Goal: Task Accomplishment & Management: Manage account settings

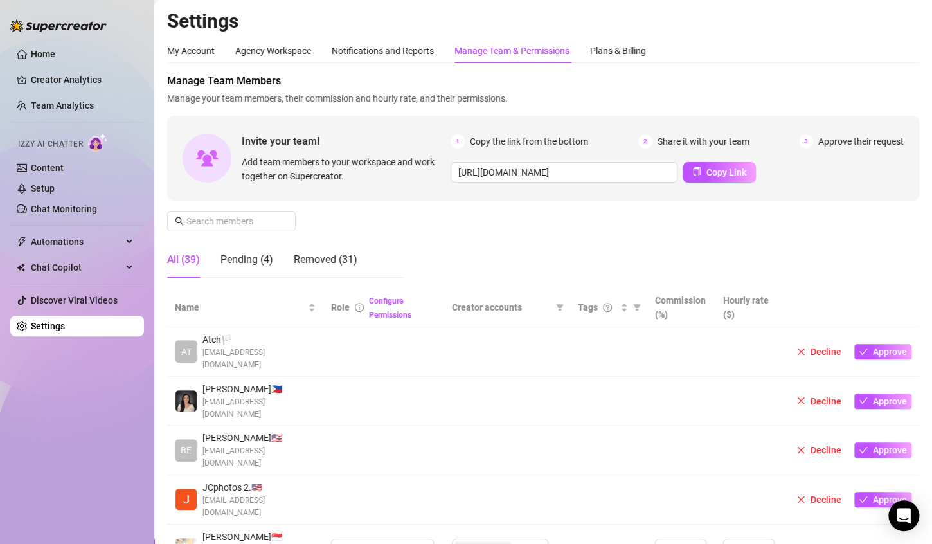
scroll to position [193, 0]
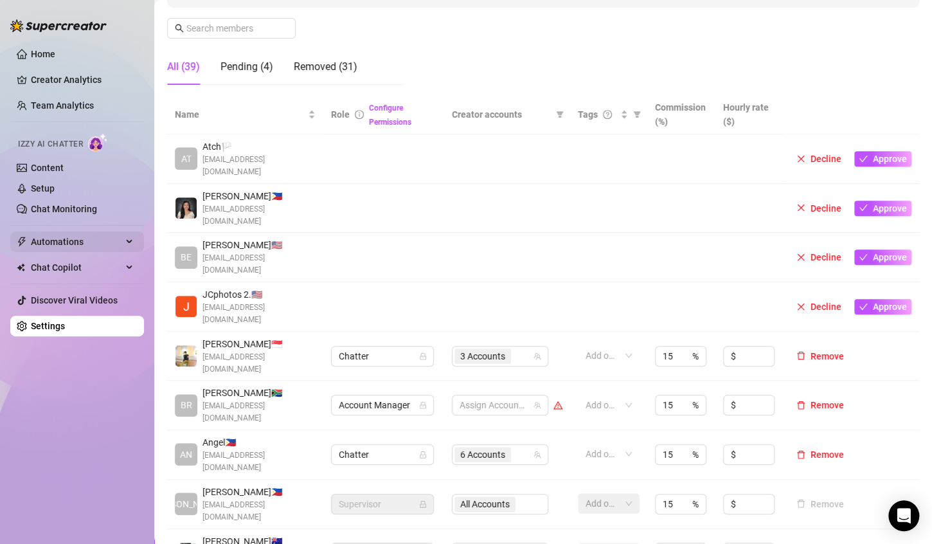
click at [75, 234] on span "Automations" at bounding box center [76, 242] width 91 height 21
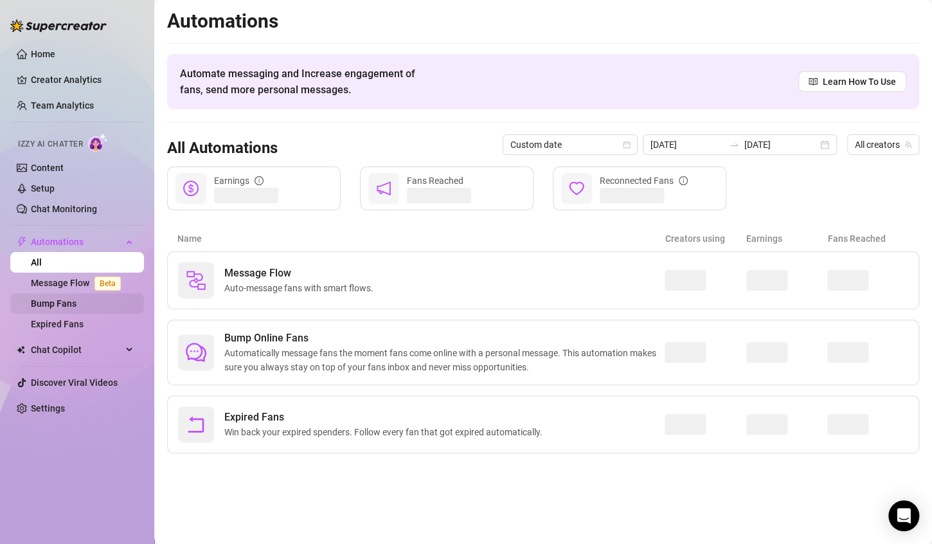
click at [77, 306] on link "Bump Fans" at bounding box center [54, 303] width 46 height 10
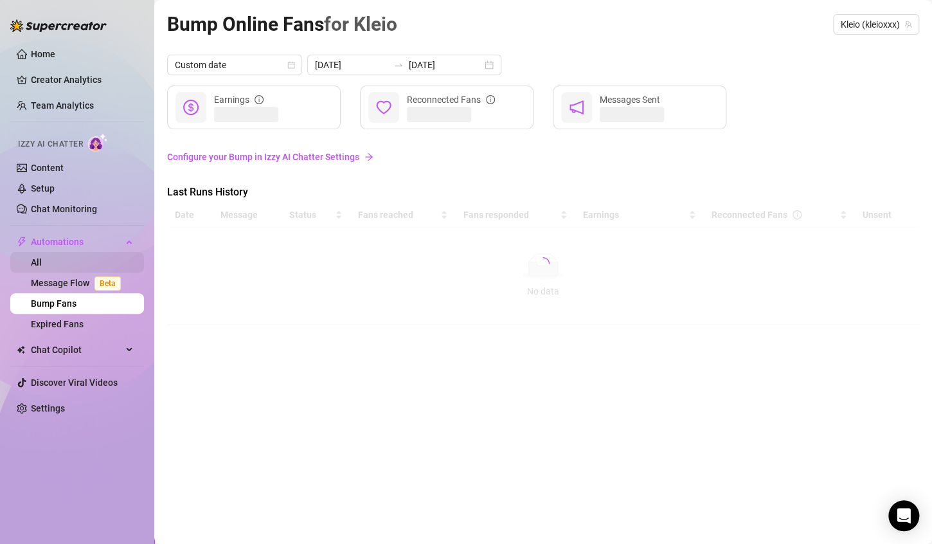
click at [42, 260] on link "All" at bounding box center [36, 262] width 11 height 10
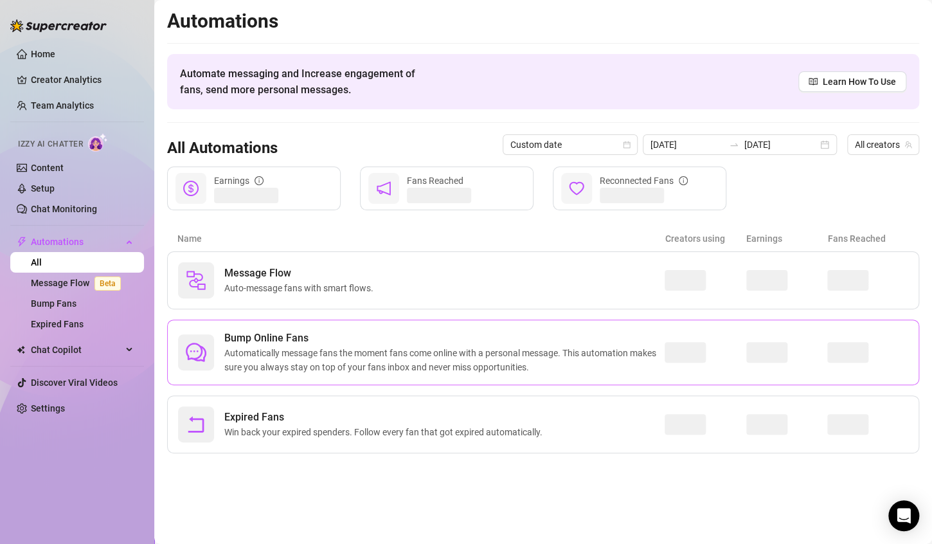
click at [373, 347] on span "Automatically message fans the moment fans come online with a personal message.…" at bounding box center [444, 360] width 441 height 28
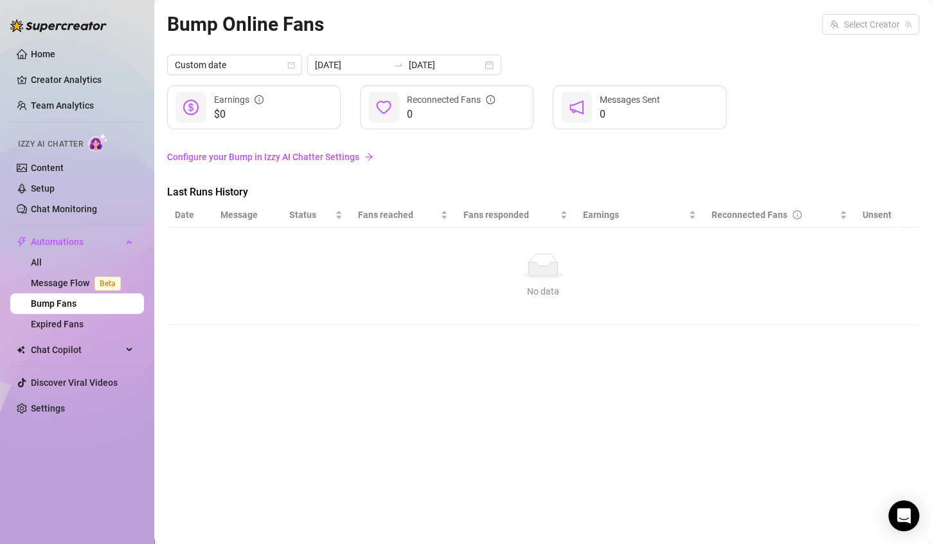
click at [323, 157] on link "Configure your Bump in Izzy AI Chatter Settings" at bounding box center [543, 157] width 752 height 14
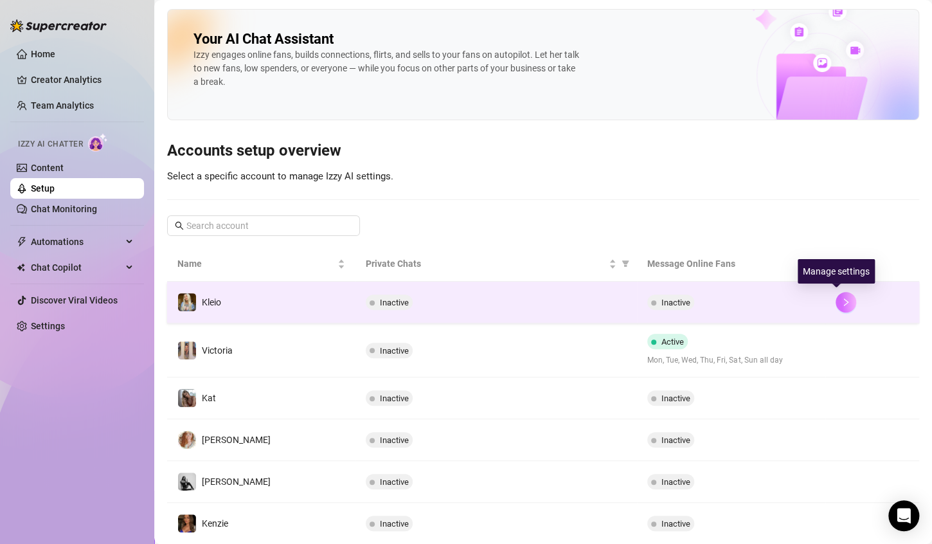
click at [842, 301] on icon "right" at bounding box center [846, 302] width 9 height 9
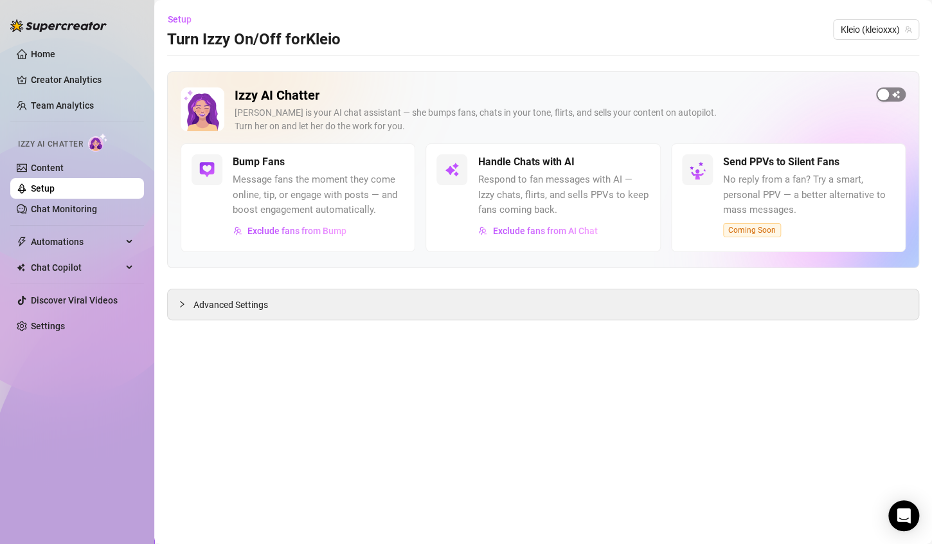
click at [894, 90] on span "button" at bounding box center [892, 94] width 30 height 14
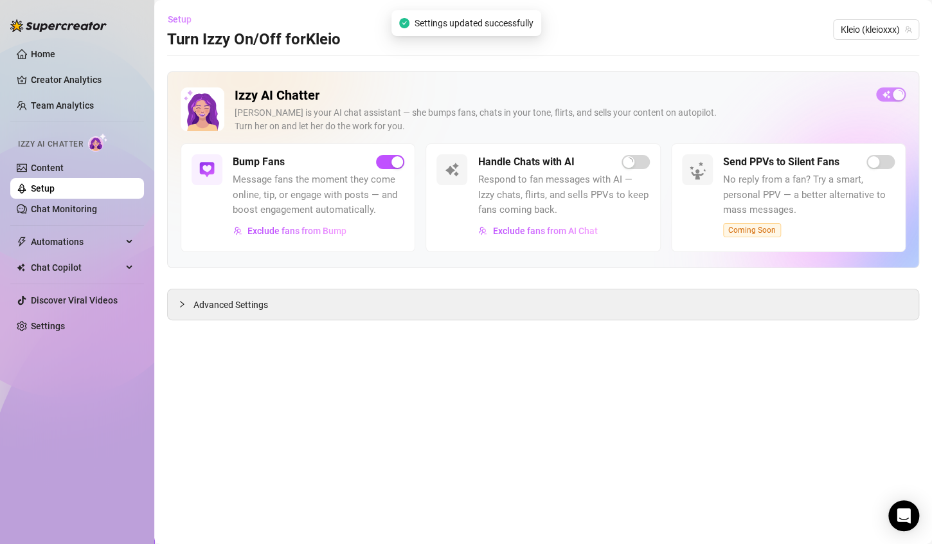
click at [174, 18] on span "Setup" at bounding box center [180, 19] width 24 height 10
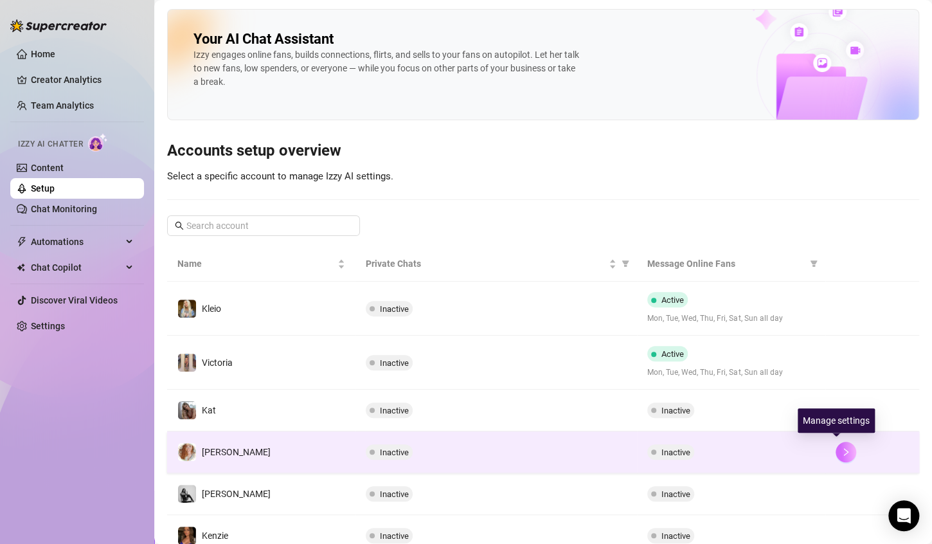
click at [836, 443] on button "button" at bounding box center [846, 452] width 21 height 21
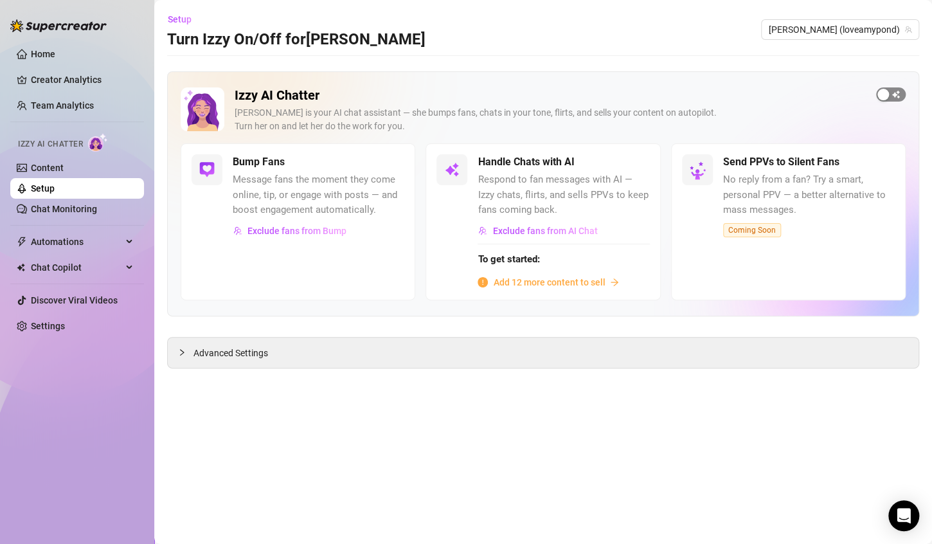
click at [890, 98] on span "button" at bounding box center [892, 94] width 30 height 14
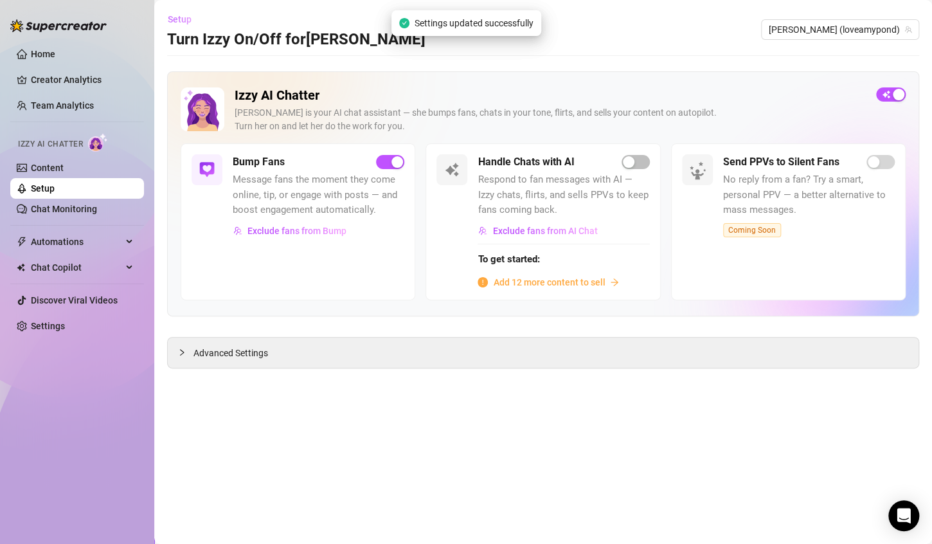
click at [174, 23] on span "Setup" at bounding box center [180, 19] width 24 height 10
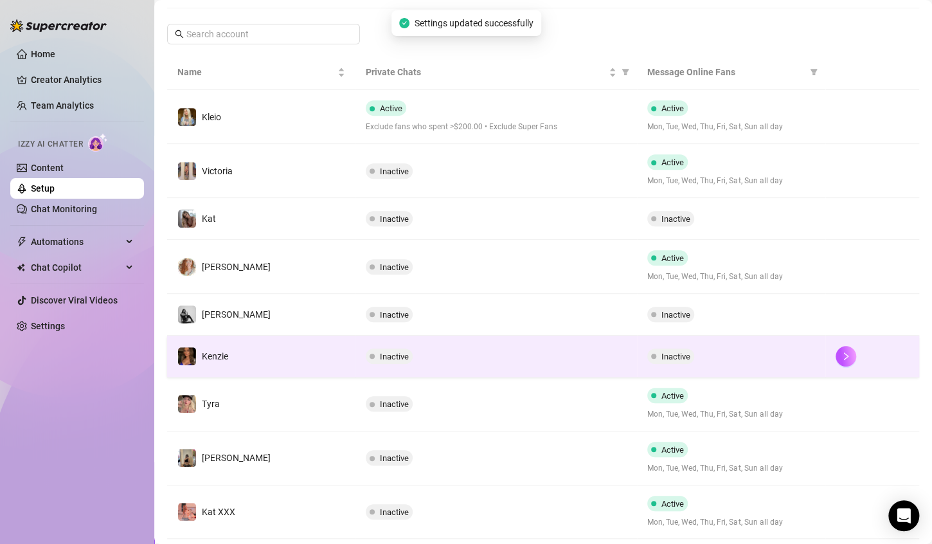
scroll to position [193, 0]
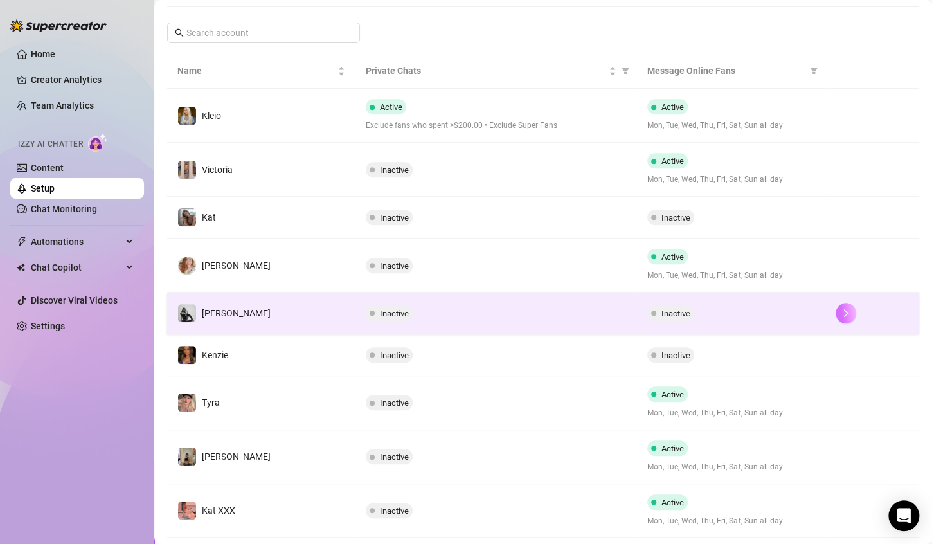
click at [836, 313] on button "button" at bounding box center [846, 313] width 21 height 21
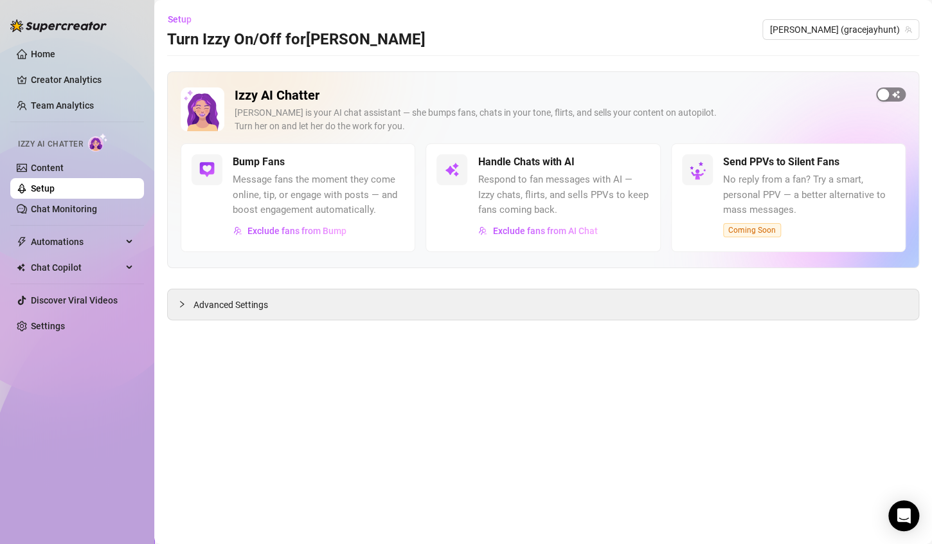
click at [891, 90] on span "button" at bounding box center [892, 94] width 30 height 14
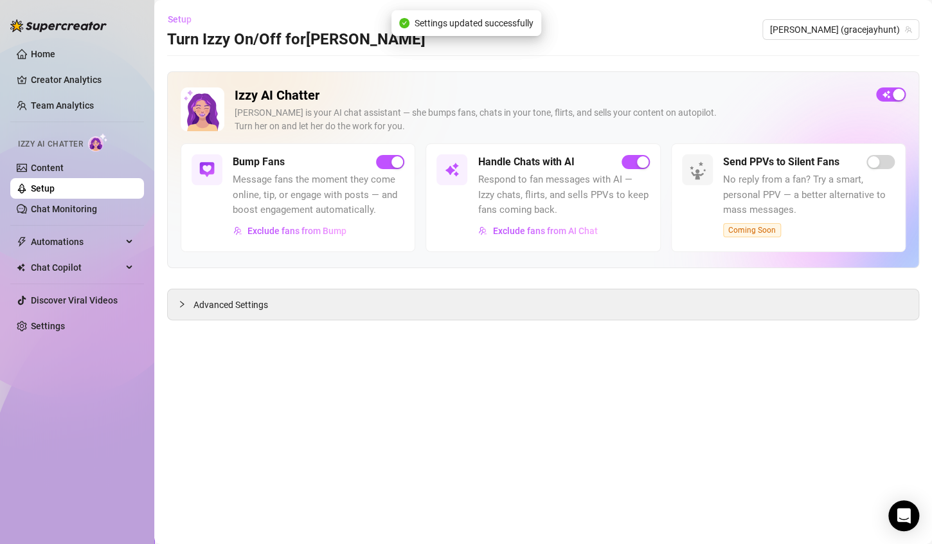
click at [188, 21] on span "Setup" at bounding box center [180, 19] width 24 height 10
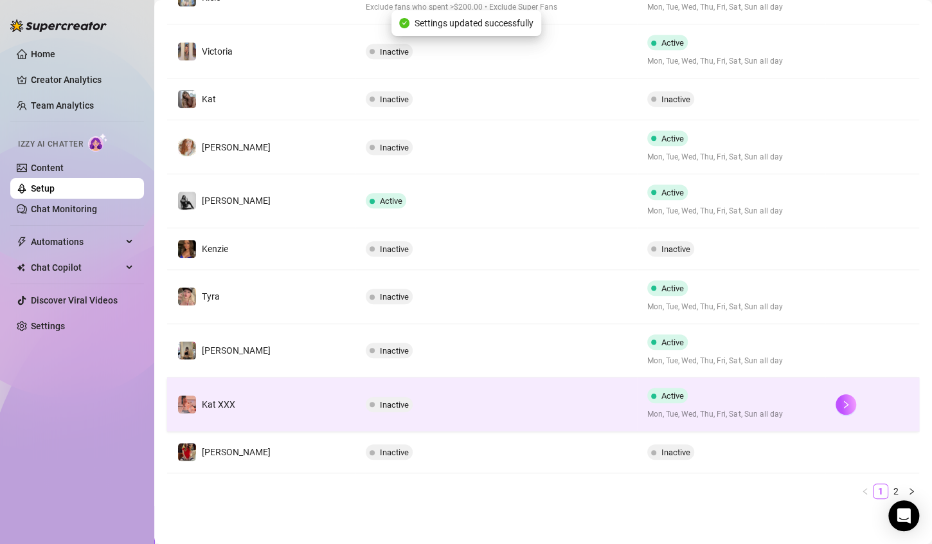
scroll to position [313, 0]
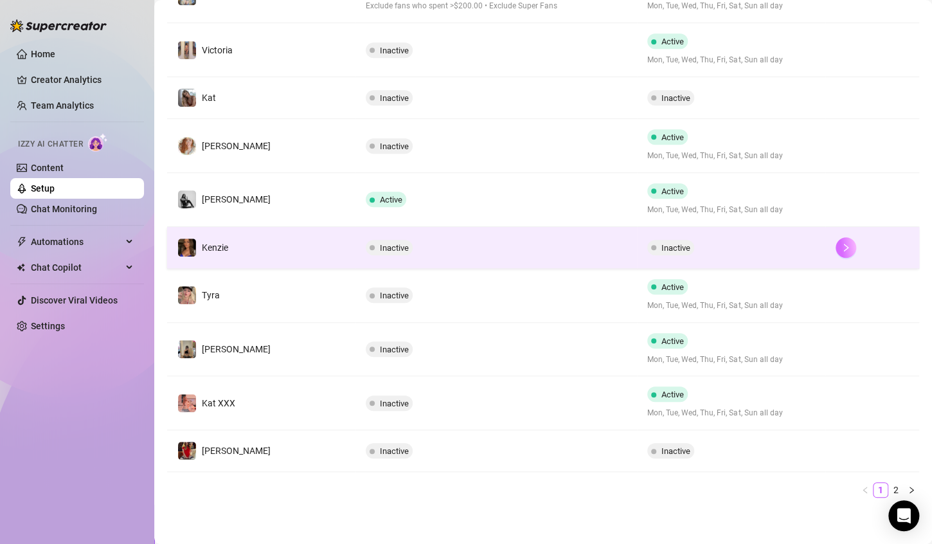
click at [840, 248] on button "button" at bounding box center [846, 247] width 21 height 21
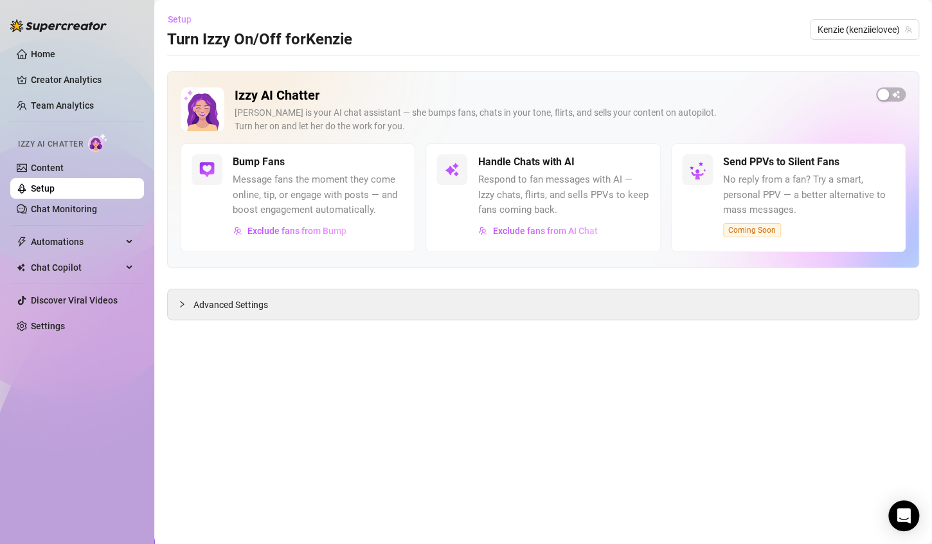
click at [185, 17] on span "Setup" at bounding box center [180, 19] width 24 height 10
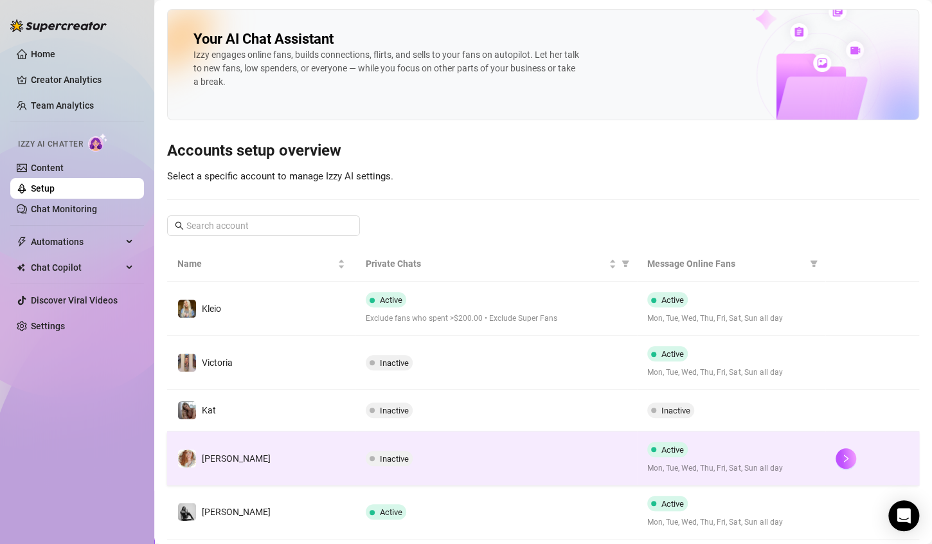
scroll to position [257, 0]
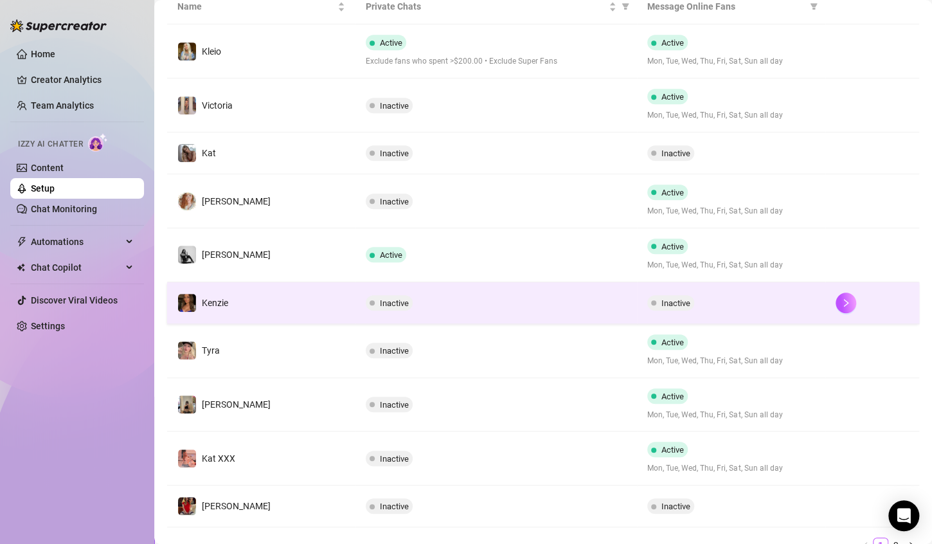
click at [735, 295] on div "Inactive" at bounding box center [732, 302] width 168 height 15
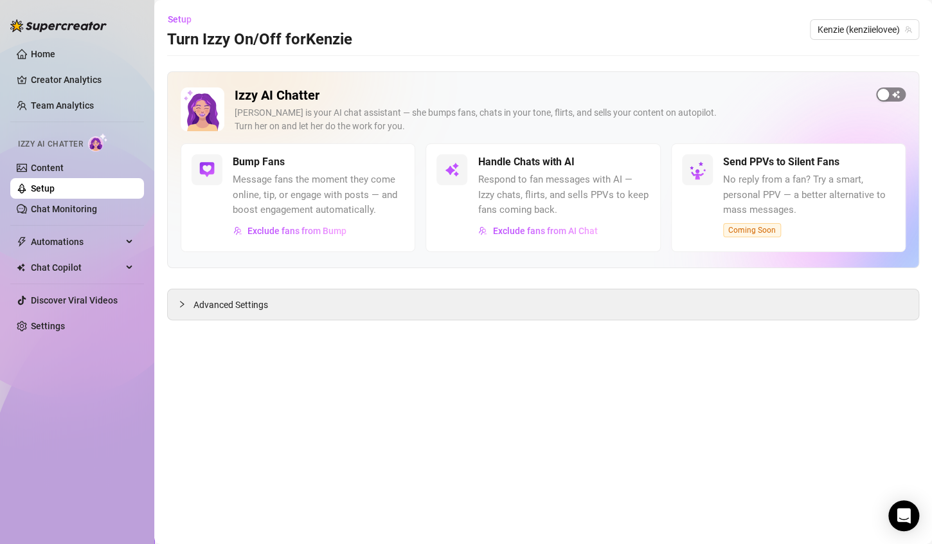
click at [881, 91] on div "button" at bounding box center [884, 95] width 12 height 12
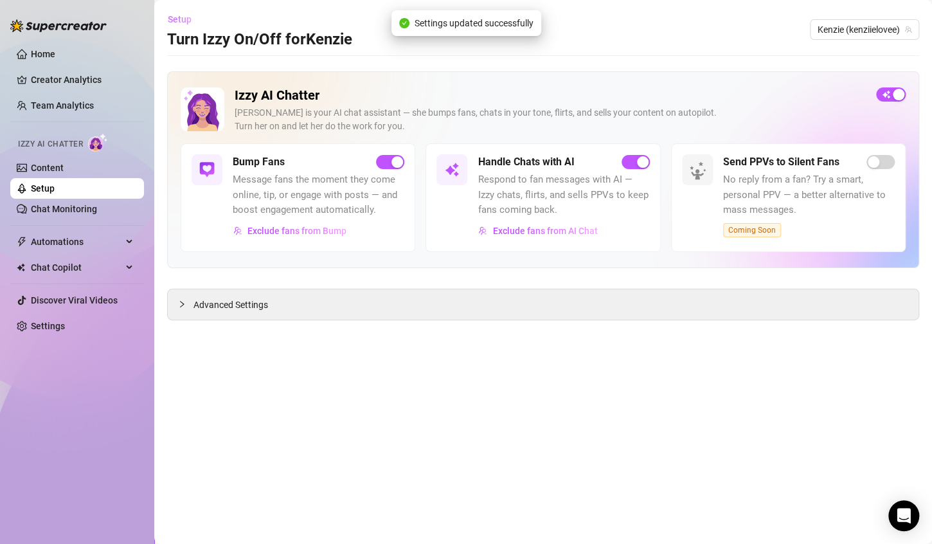
click at [191, 20] on button "Setup" at bounding box center [184, 19] width 35 height 21
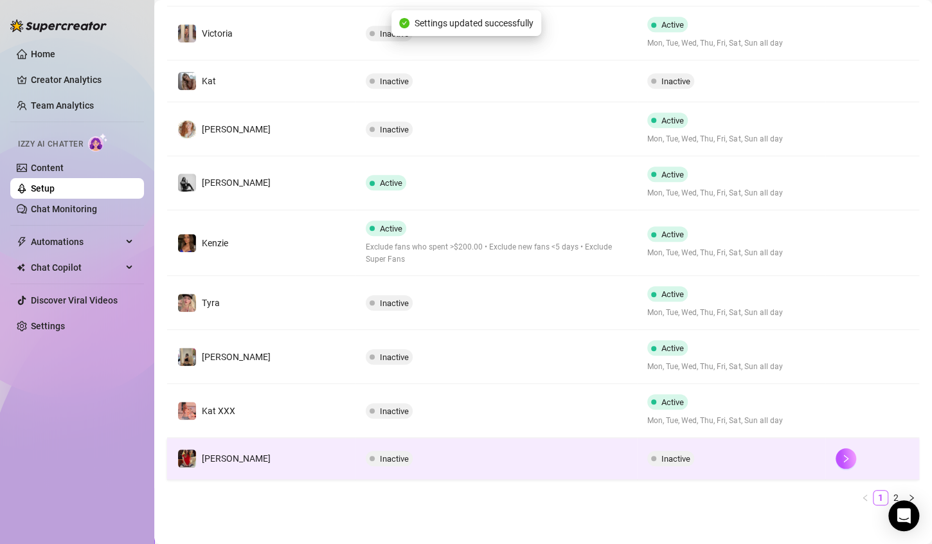
scroll to position [337, 0]
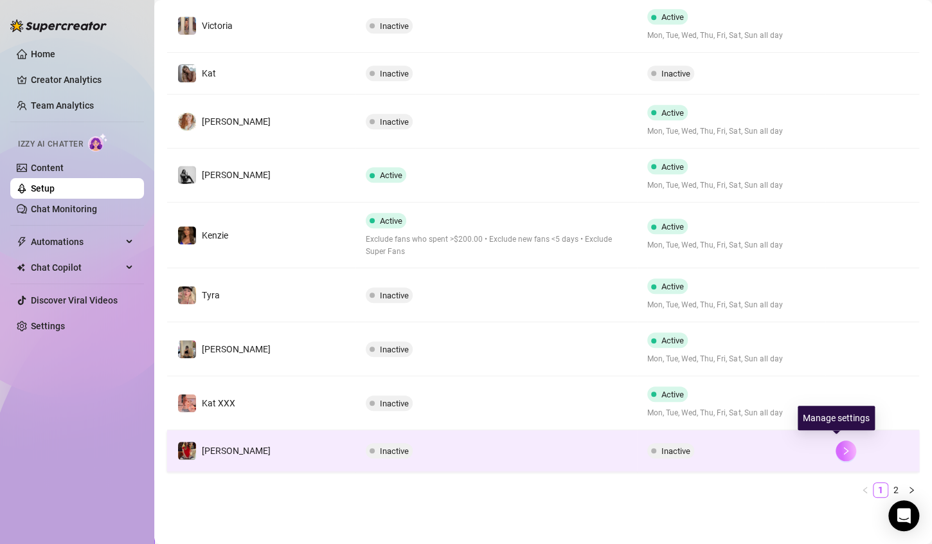
click at [842, 446] on icon "right" at bounding box center [846, 450] width 9 height 9
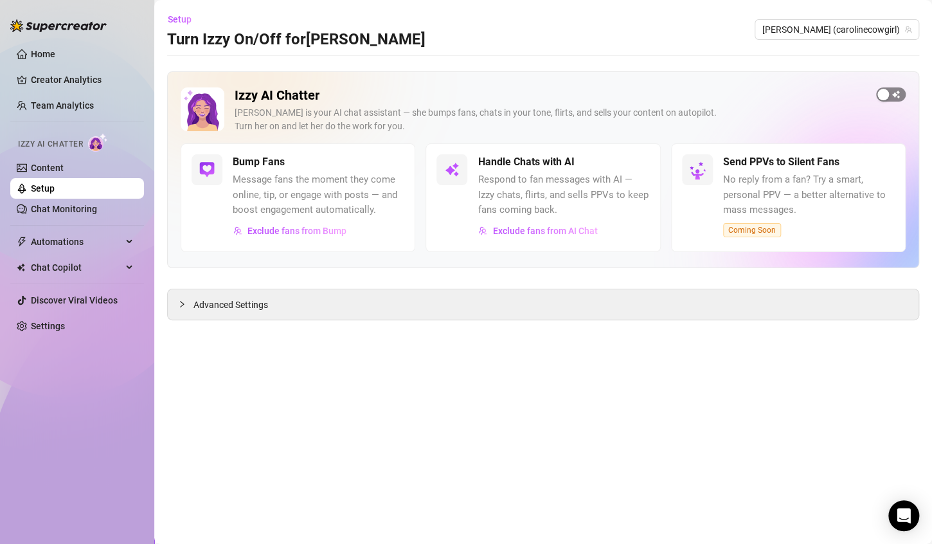
click at [889, 93] on div "button" at bounding box center [884, 95] width 12 height 12
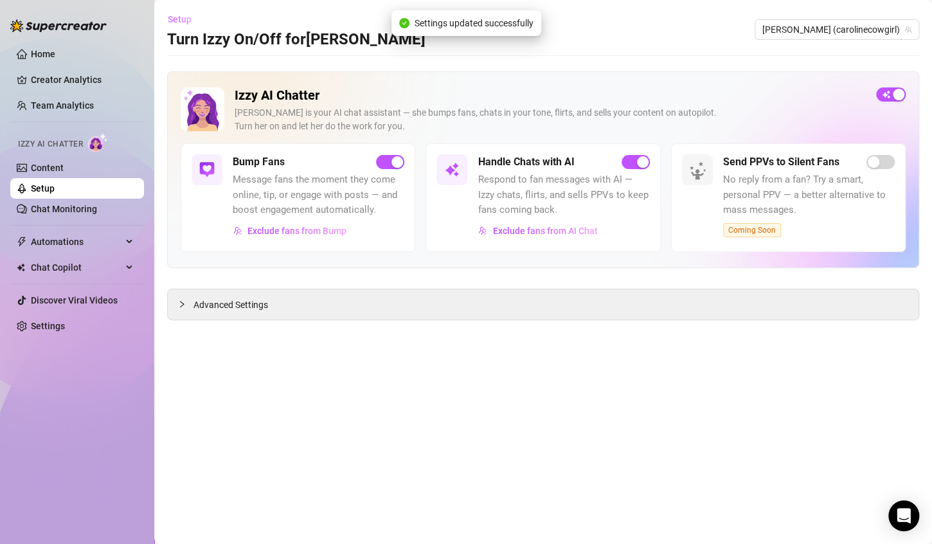
click at [184, 21] on span "Setup" at bounding box center [180, 19] width 24 height 10
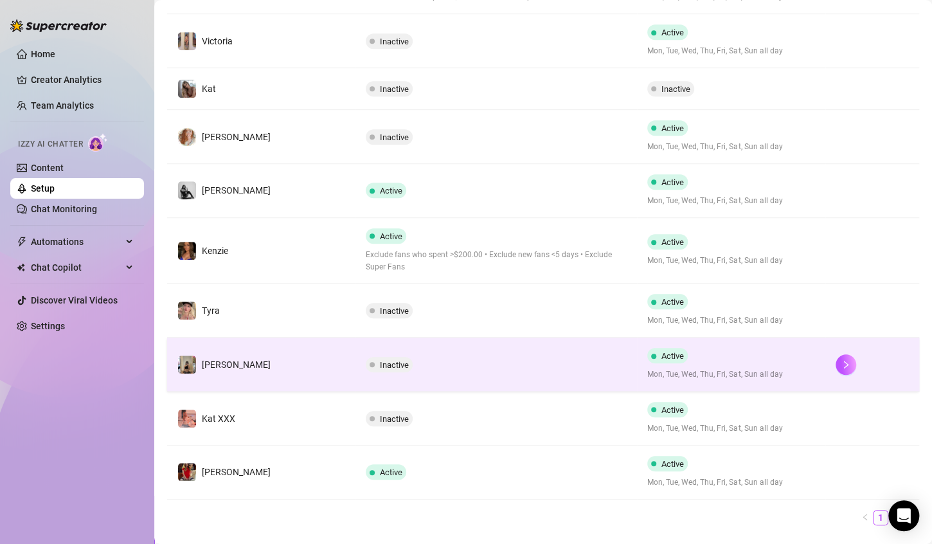
scroll to position [349, 0]
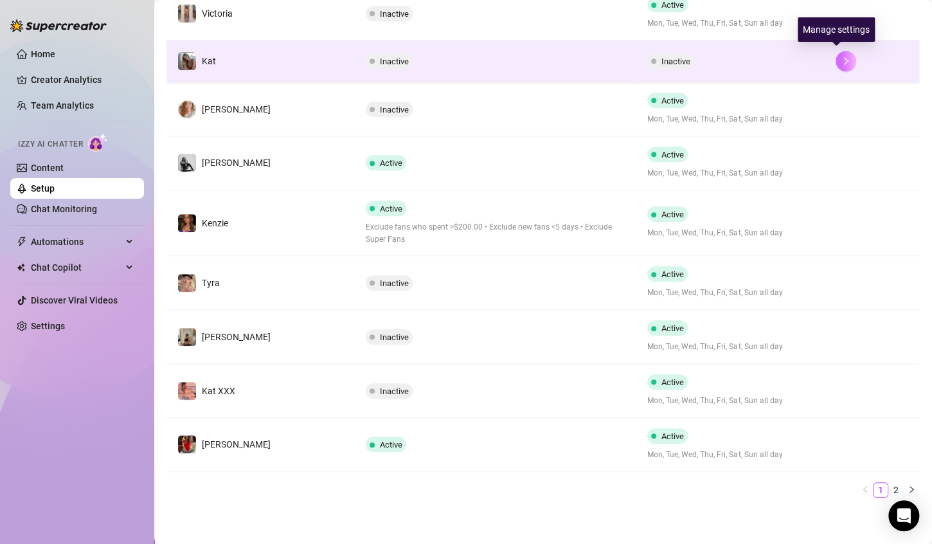
click at [842, 57] on icon "right" at bounding box center [846, 61] width 9 height 9
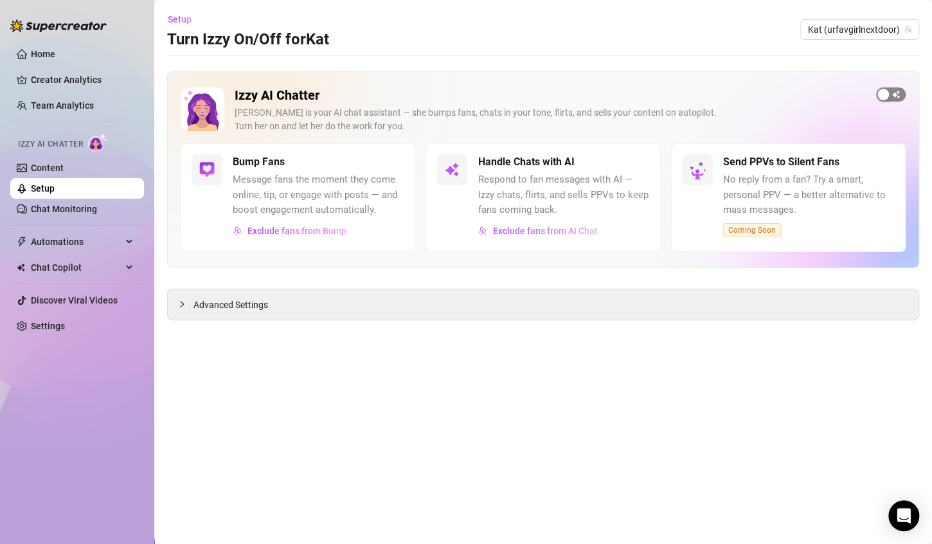
click at [892, 98] on span "button" at bounding box center [892, 94] width 30 height 14
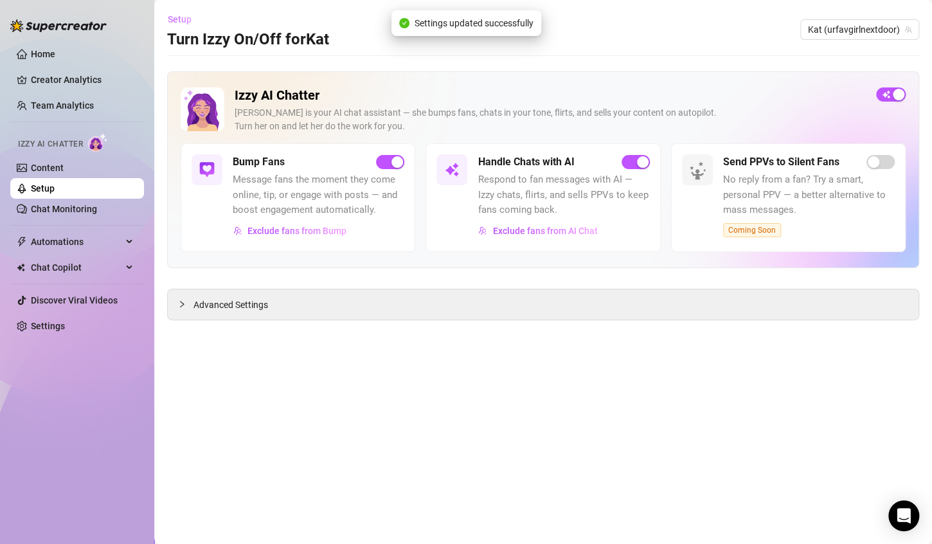
click at [172, 16] on span "Setup" at bounding box center [180, 19] width 24 height 10
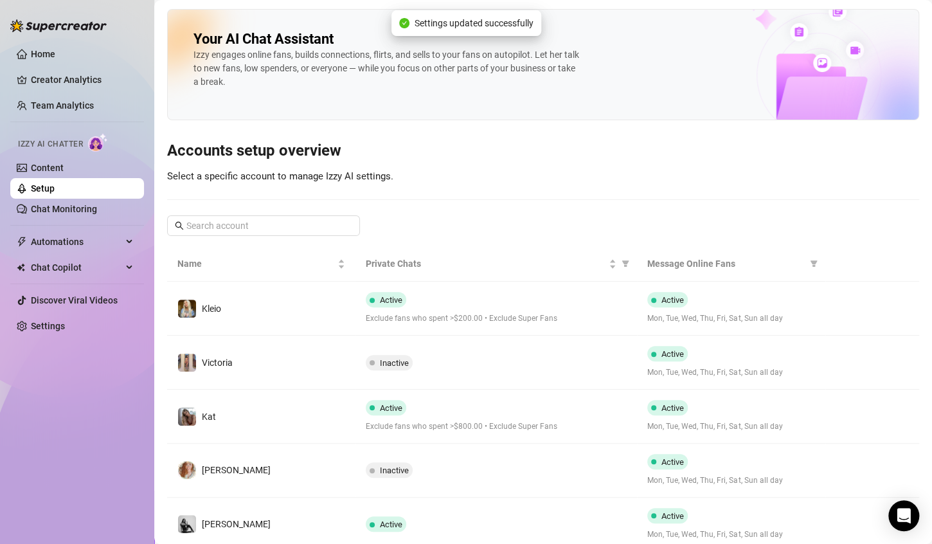
scroll to position [361, 0]
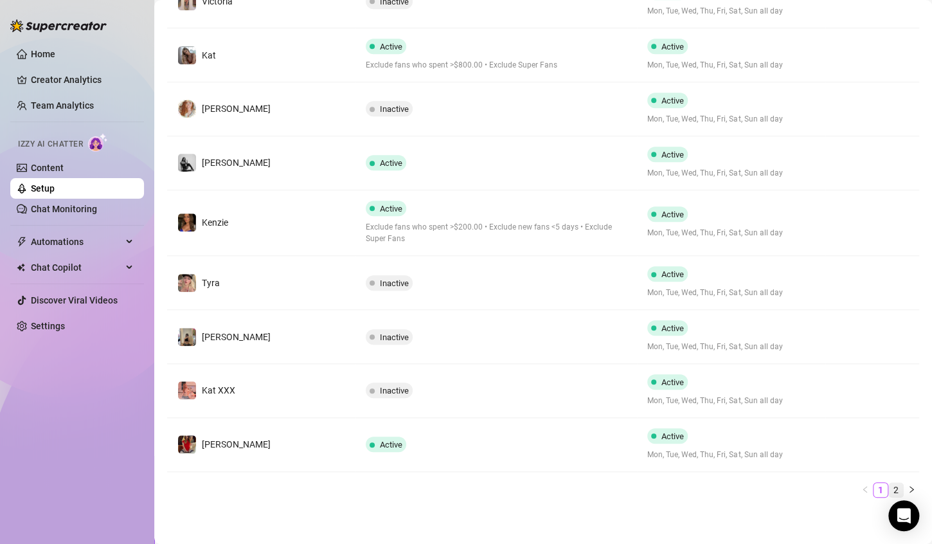
click at [889, 490] on link "2" at bounding box center [896, 490] width 14 height 14
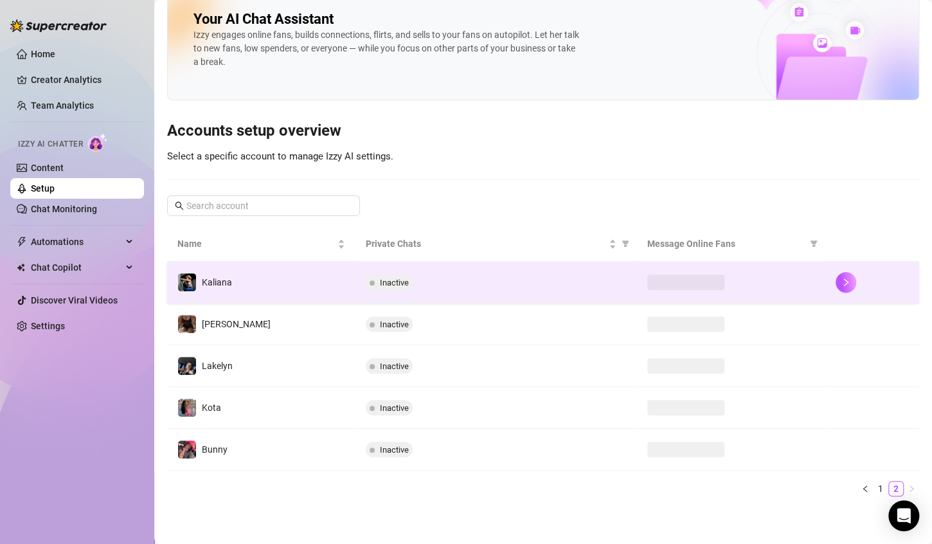
scroll to position [56, 0]
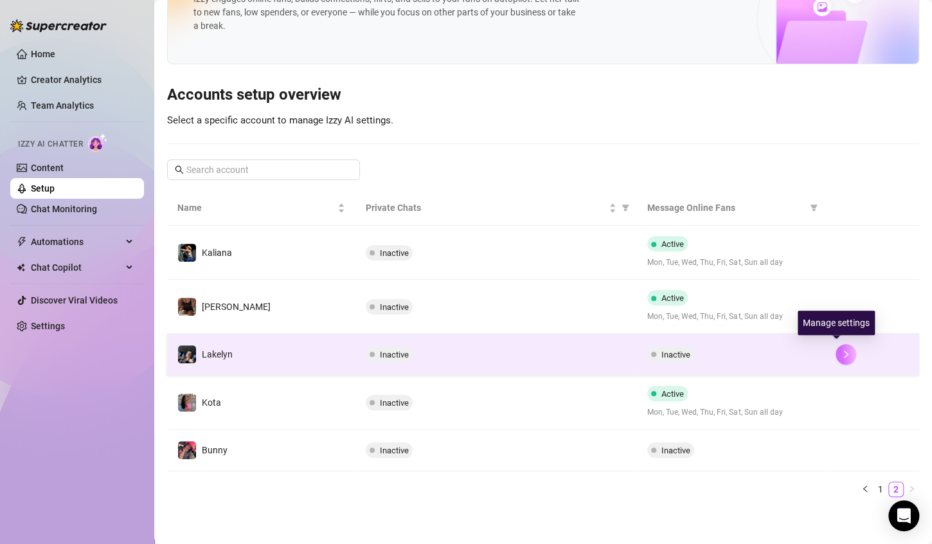
click at [842, 352] on icon "right" at bounding box center [846, 354] width 9 height 9
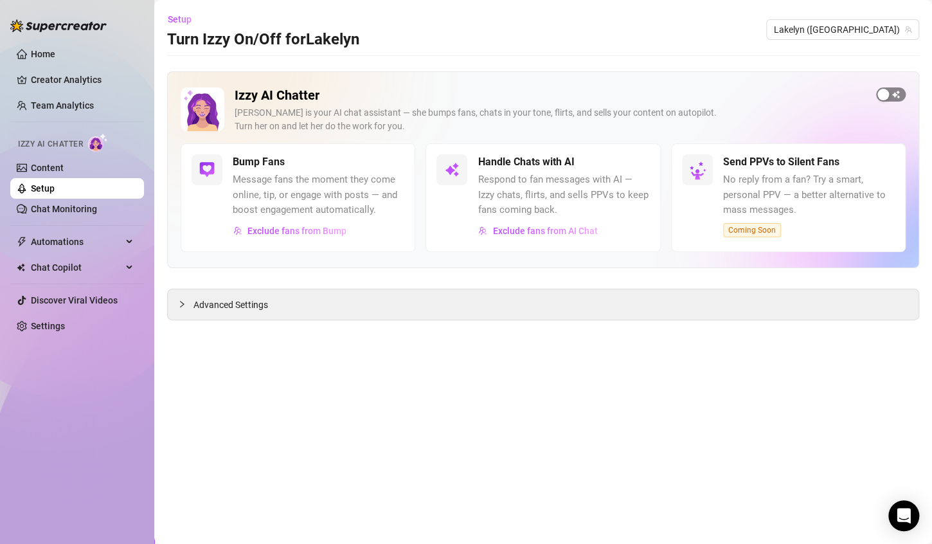
click at [890, 94] on button "button" at bounding box center [892, 94] width 30 height 14
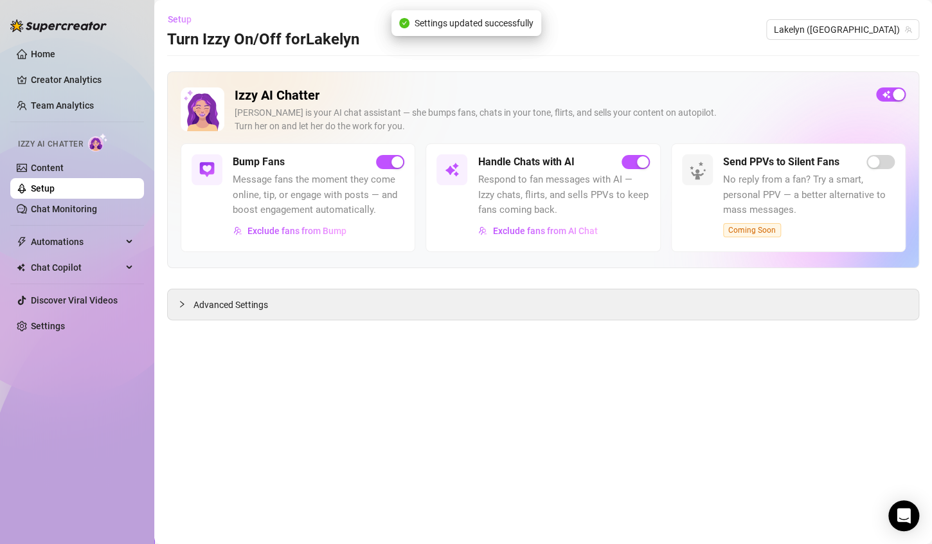
click at [188, 19] on span "Setup" at bounding box center [180, 19] width 24 height 10
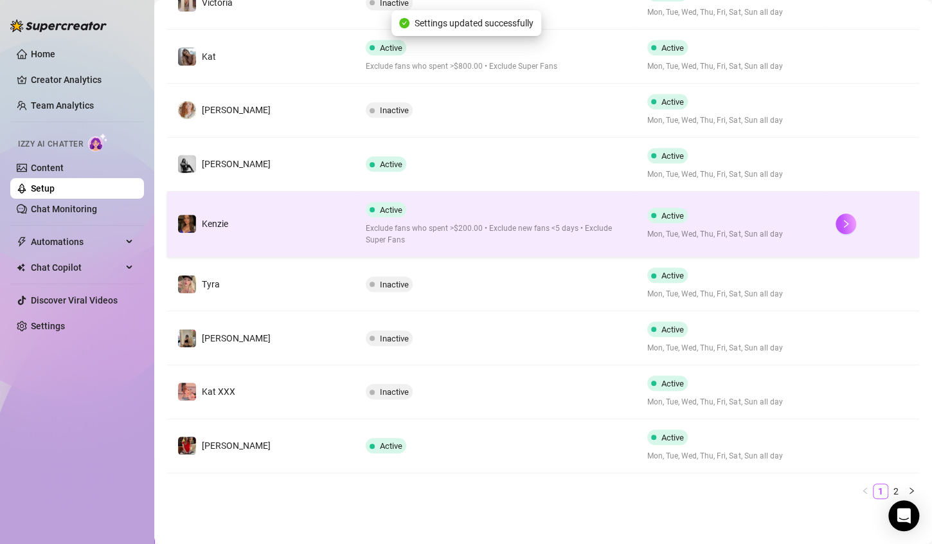
scroll to position [361, 0]
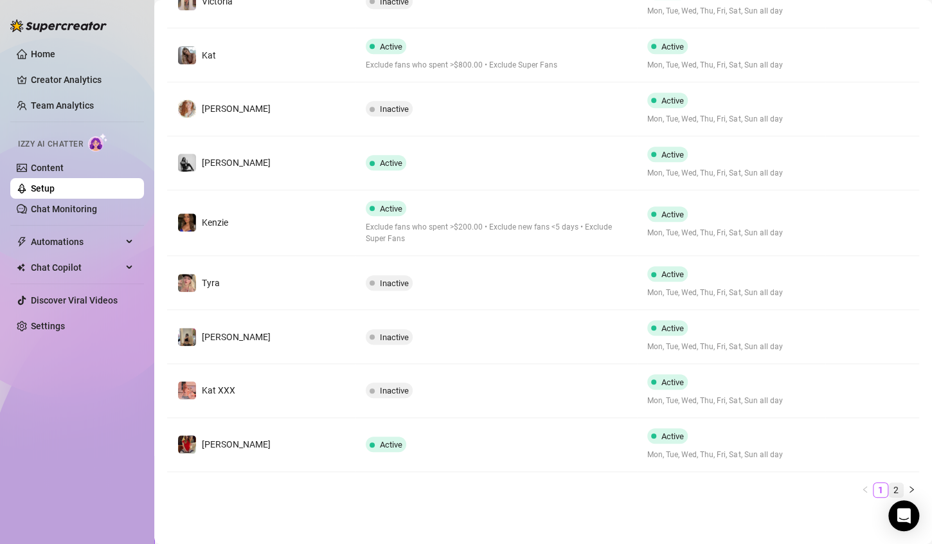
click at [889, 486] on link "2" at bounding box center [896, 490] width 14 height 14
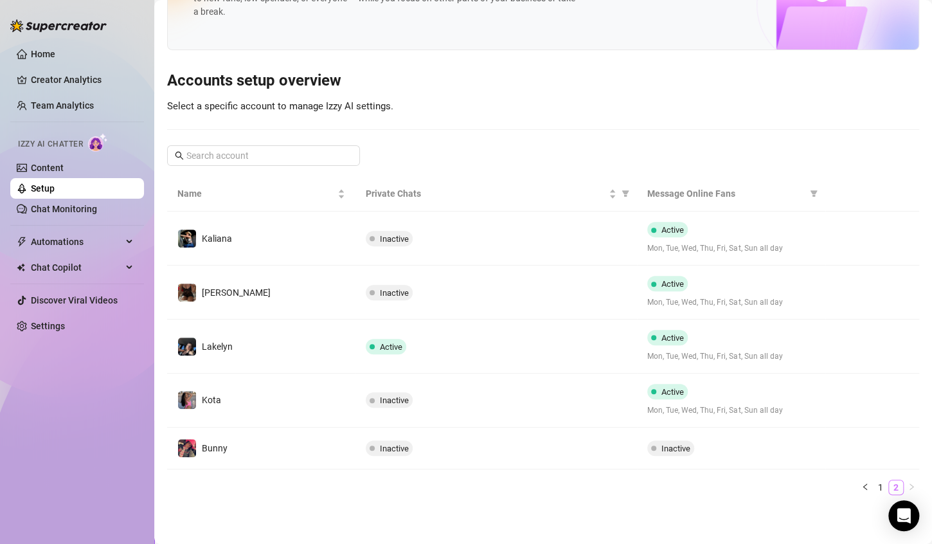
scroll to position [68, 0]
